Goal: Use online tool/utility: Utilize a website feature to perform a specific function

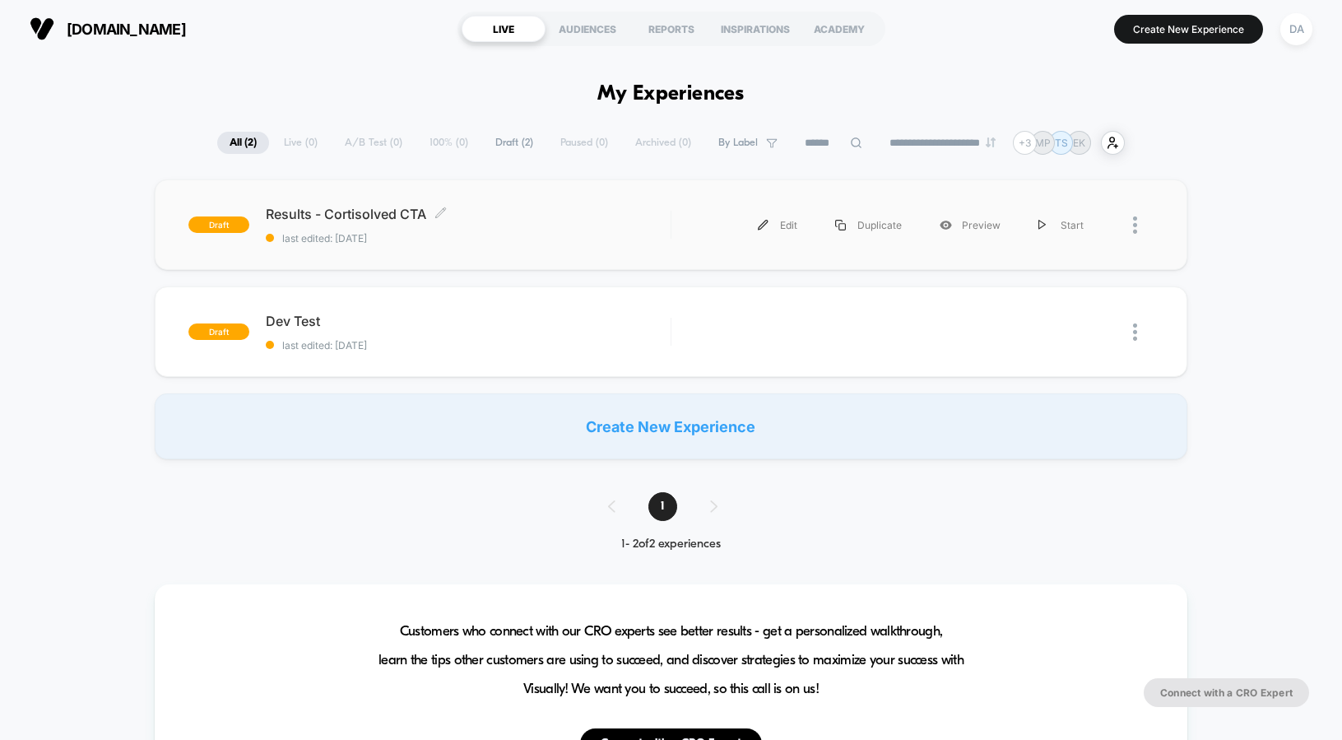
click at [339, 215] on span "Results - Cortisolved CTA Click to edit experience details" at bounding box center [468, 214] width 405 height 16
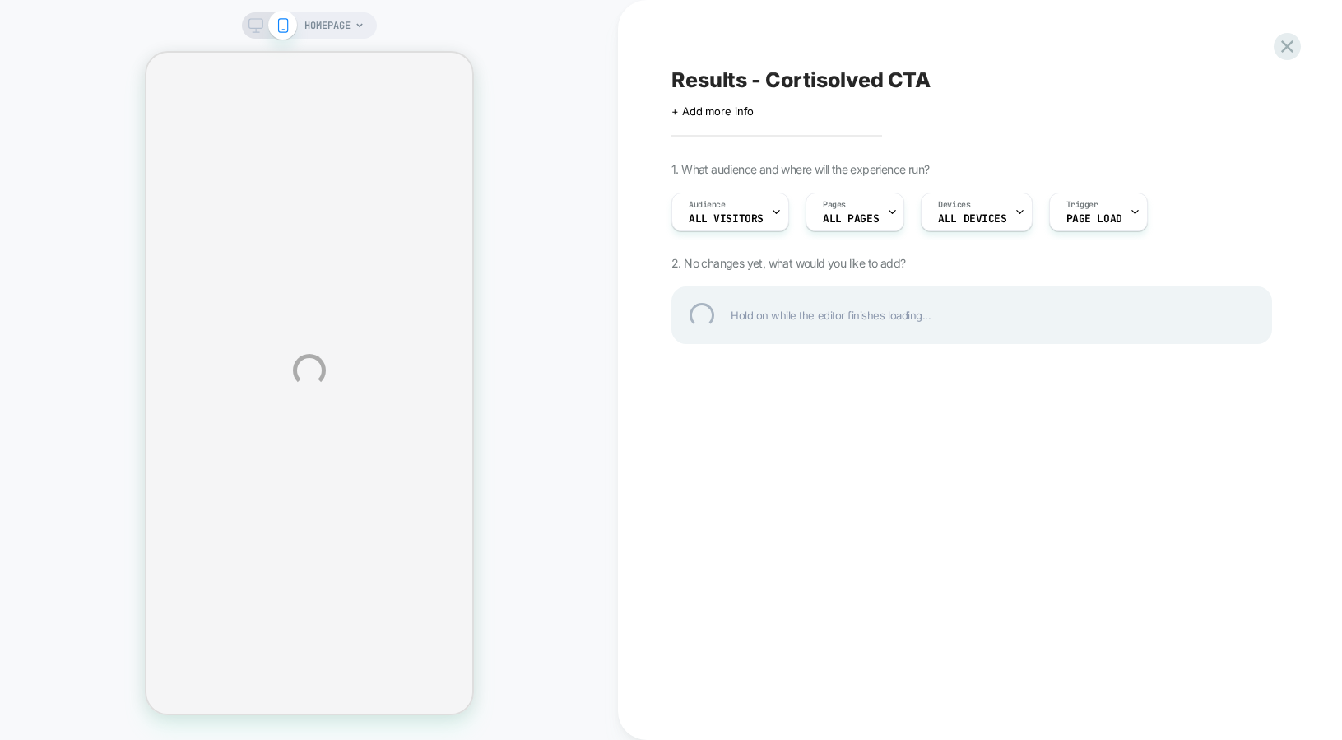
click at [329, 18] on div "HOMEPAGE Results - Cortisolved CTA Click to edit experience details + Add more …" at bounding box center [671, 370] width 1342 height 740
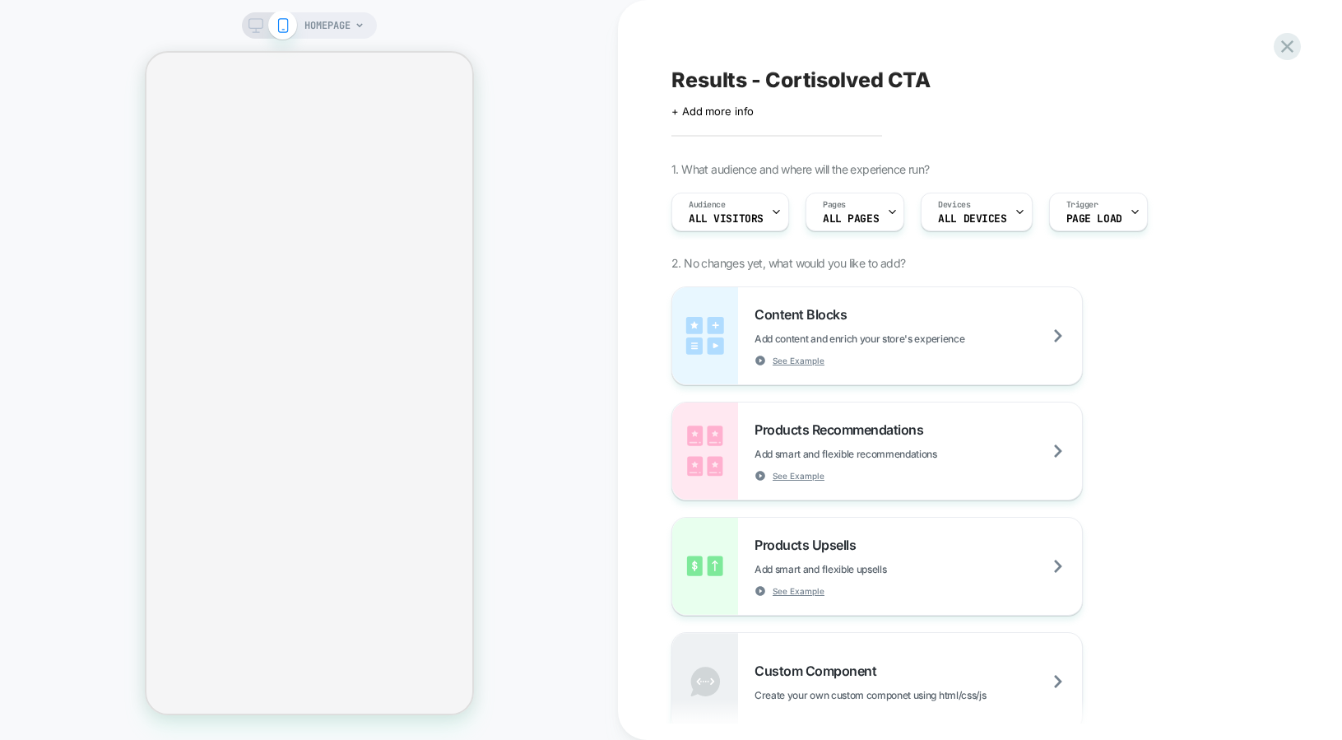
click at [325, 30] on span "HOMEPAGE" at bounding box center [328, 25] width 46 height 26
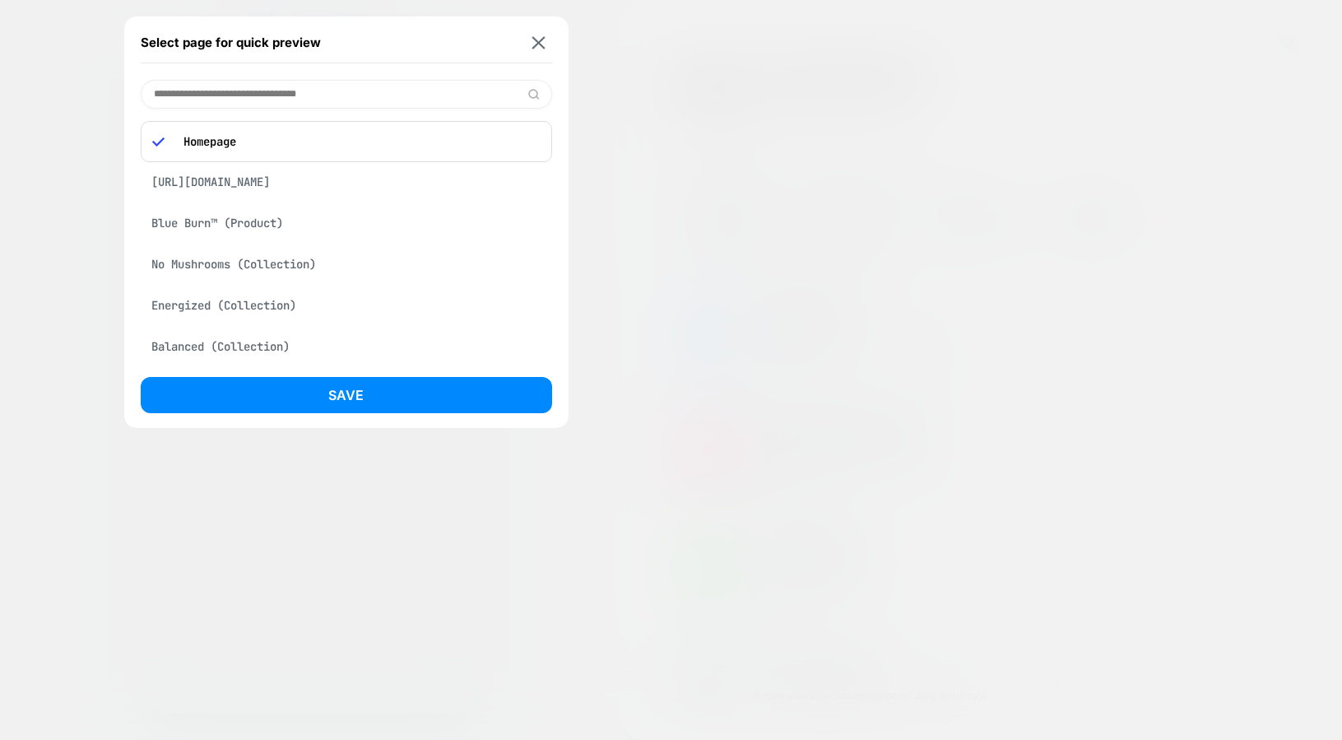
click at [228, 179] on div "[URL][DOMAIN_NAME]" at bounding box center [347, 181] width 412 height 31
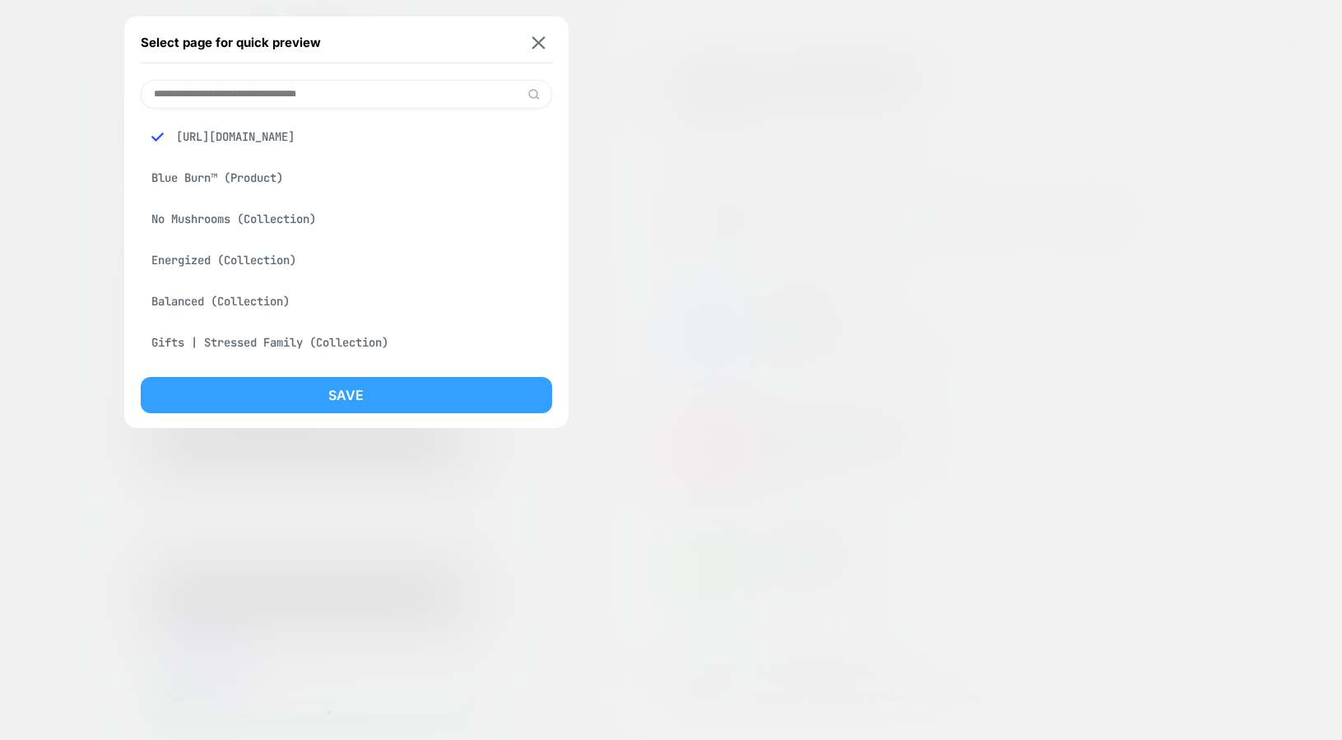
click at [242, 401] on button "Save" at bounding box center [347, 395] width 412 height 36
